Goal: Information Seeking & Learning: Learn about a topic

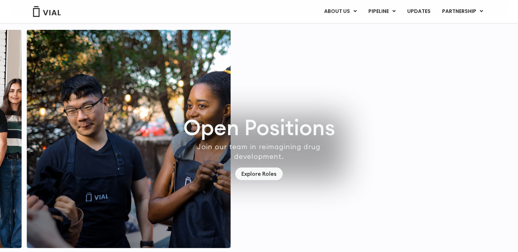
scroll to position [2004, 0]
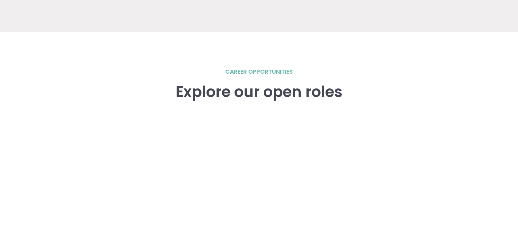
scroll to position [1007, 0]
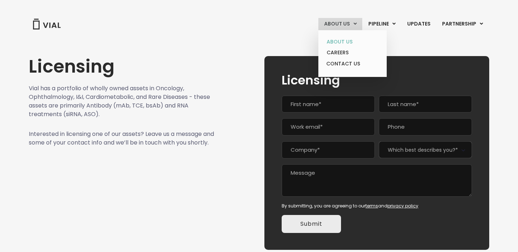
click at [342, 40] on link "ABOUT US" at bounding box center [352, 41] width 63 height 11
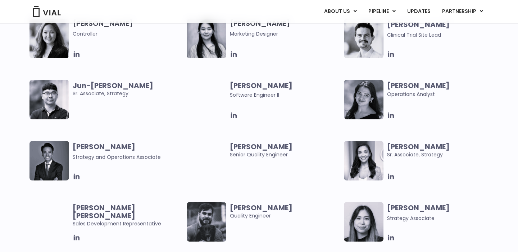
scroll to position [1368, 0]
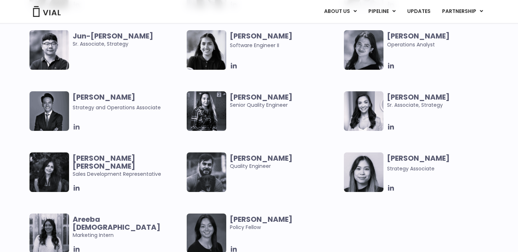
click at [77, 128] on icon at bounding box center [77, 127] width 6 height 6
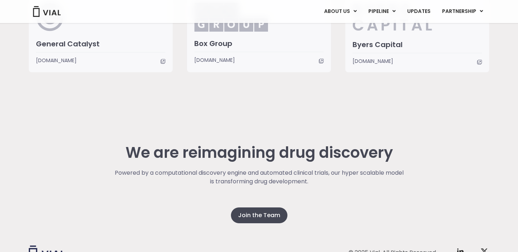
scroll to position [1745, 0]
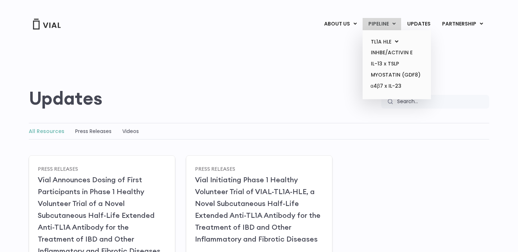
click at [390, 23] on link "PIPELINE" at bounding box center [382, 24] width 38 height 12
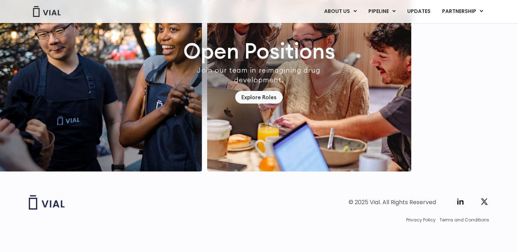
scroll to position [2098, 0]
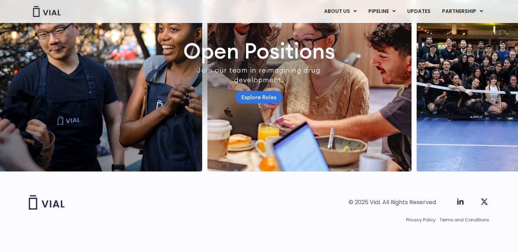
click at [265, 92] on link "Explore Roles" at bounding box center [258, 97] width 47 height 13
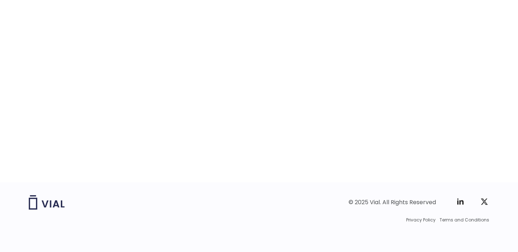
scroll to position [1101, 0]
